Goal: Obtain resource: Obtain resource

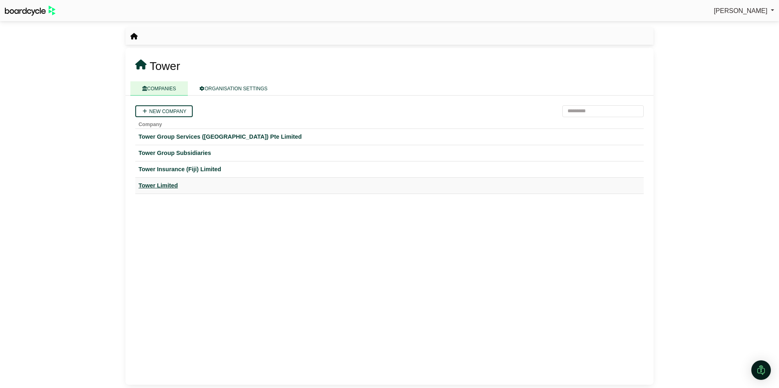
click at [158, 186] on div "Tower Limited" at bounding box center [389, 185] width 502 height 9
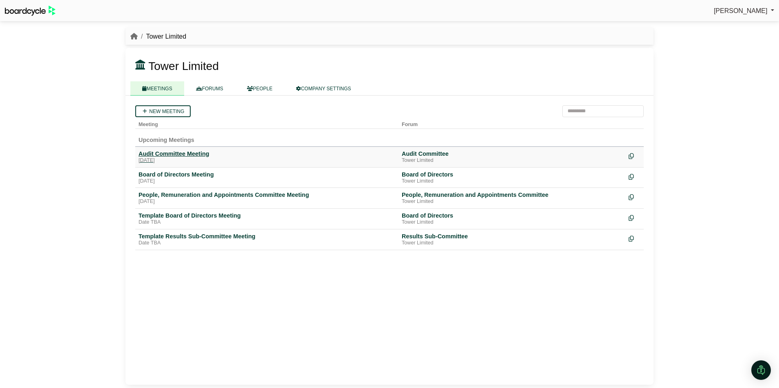
click at [164, 158] on div "[DATE]" at bounding box center [266, 161] width 257 height 7
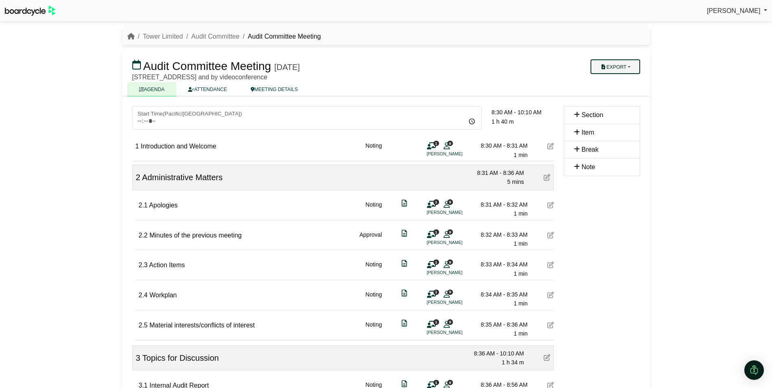
click at [634, 67] on button "Export" at bounding box center [615, 66] width 49 height 15
click at [623, 119] on link "Diligent Bookbuilder" at bounding box center [626, 118] width 71 height 12
click at [684, 94] on div "[PERSON_NAME] Sign Out Tower Limited Audit Committee Audit Committee Meeting Au…" at bounding box center [386, 194] width 772 height 388
